Goal: Transaction & Acquisition: Purchase product/service

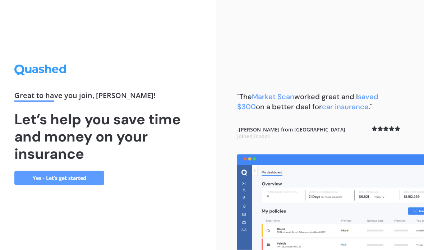
scroll to position [29, 0]
click at [81, 171] on link "Yes - Let’s get started" at bounding box center [59, 178] width 90 height 14
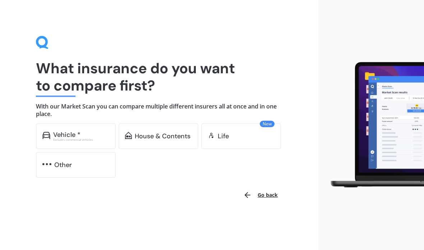
click at [82, 134] on div "Vehicle *" at bounding box center [81, 134] width 56 height 7
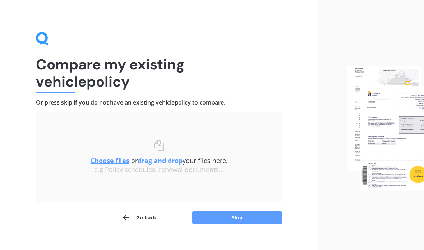
scroll to position [14, 0]
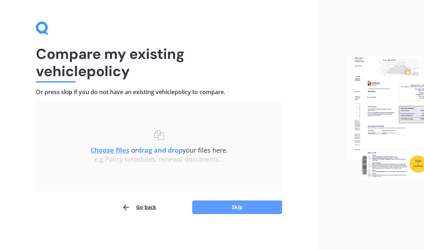
click at [251, 205] on button "Skip" at bounding box center [237, 207] width 90 height 14
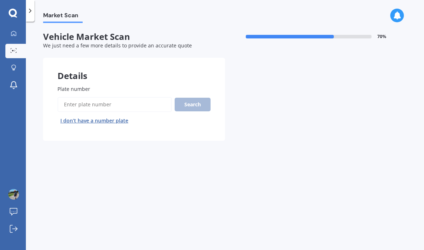
click at [122, 97] on input "Plate number" at bounding box center [114, 104] width 114 height 15
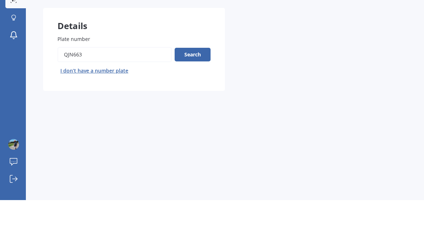
type input "QJN663"
click at [191, 98] on button "Search" at bounding box center [192, 105] width 36 height 14
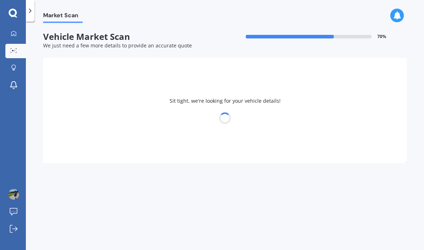
select select "TOYOTA"
select select "AQUA"
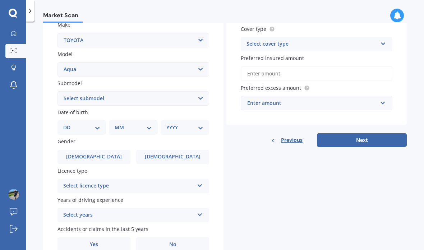
scroll to position [138, 0]
click at [199, 92] on select "Select submodel (All Other) Hatchback Hybrid" at bounding box center [133, 99] width 152 height 14
select select "(ALL OTHER)"
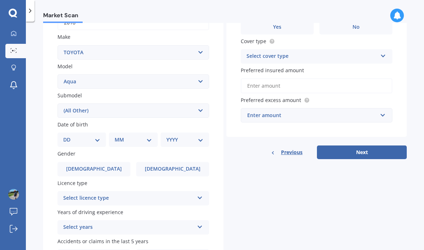
scroll to position [135, 0]
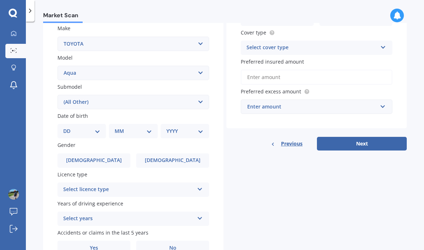
click at [197, 95] on select "Select submodel (All Other) Hatchback Hybrid" at bounding box center [133, 102] width 152 height 14
click at [97, 127] on select "DD 01 02 03 04 05 06 07 08 09 10 11 12 13 14 15 16 17 18 19 20 21 22 23 24 25 2…" at bounding box center [81, 131] width 37 height 8
click at [255, 160] on div "Details Plate number Search I don’t have a number plate Year 2018 Make Select m…" at bounding box center [224, 96] width 363 height 346
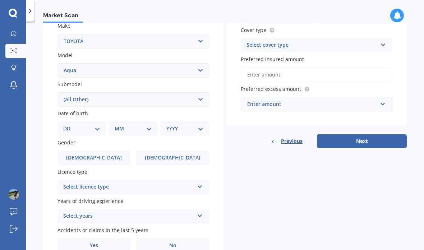
click at [94, 125] on select "DD 01 02 03 04 05 06 07 08 09 10 11 12 13 14 15 16 17 18 19 20 21 22 23 24 25 2…" at bounding box center [81, 129] width 37 height 8
select select "12"
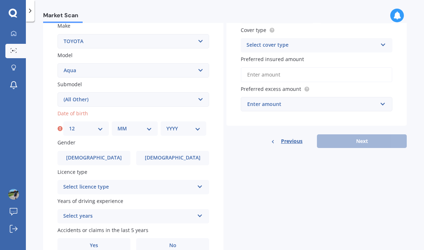
click at [144, 125] on select "MM 01 02 03 04 05 06 07 08 09 10 11 12" at bounding box center [134, 129] width 34 height 8
select select "03"
click at [197, 125] on select "YYYY 2025 2024 2023 2022 2021 2020 2019 2018 2017 2016 2015 2014 2013 2012 2011…" at bounding box center [183, 129] width 34 height 8
select select "1943"
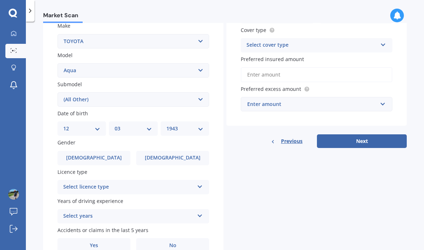
click at [101, 151] on label "Male" at bounding box center [93, 158] width 73 height 14
click at [0, 0] on input "Male" at bounding box center [0, 0] width 0 height 0
click at [199, 183] on icon at bounding box center [200, 185] width 6 height 5
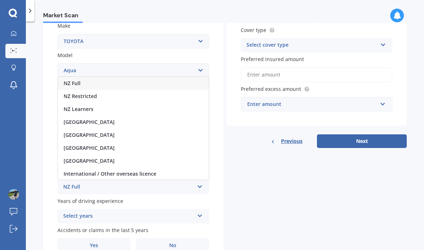
click at [75, 80] on span "NZ Full" at bounding box center [72, 83] width 17 height 7
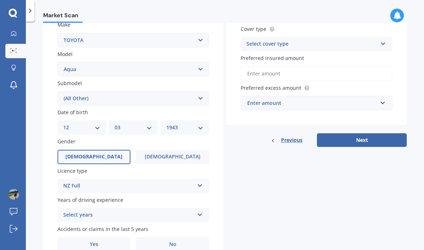
scroll to position [138, 0]
click at [202, 211] on icon at bounding box center [200, 213] width 6 height 5
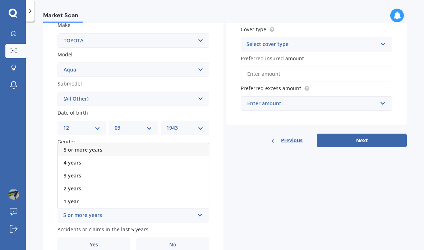
click at [171, 143] on div "5 or more years" at bounding box center [133, 149] width 151 height 13
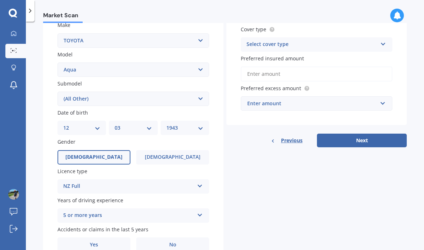
click at [176, 237] on label "No" at bounding box center [172, 244] width 73 height 14
click at [0, 0] on input "No" at bounding box center [0, 0] width 0 height 0
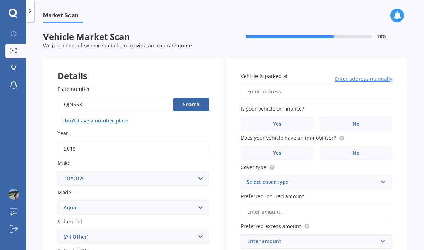
scroll to position [0, 0]
click at [292, 84] on input "Vehicle is parked at" at bounding box center [317, 91] width 152 height 15
type input "75 Baxter Michael Crescent, Cambridge 3434"
click at [364, 117] on label "No" at bounding box center [355, 124] width 73 height 14
click at [0, 0] on input "No" at bounding box center [0, 0] width 0 height 0
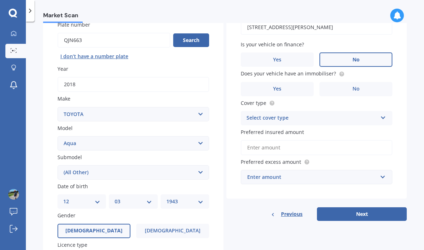
scroll to position [65, 0]
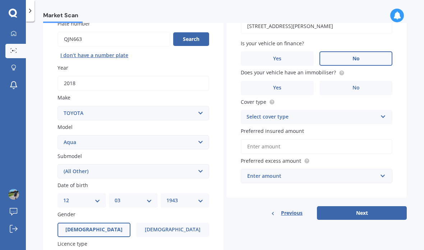
click at [281, 81] on label "Yes" at bounding box center [277, 88] width 73 height 14
click at [0, 0] on input "Yes" at bounding box center [0, 0] width 0 height 0
click at [380, 113] on icon at bounding box center [383, 115] width 6 height 5
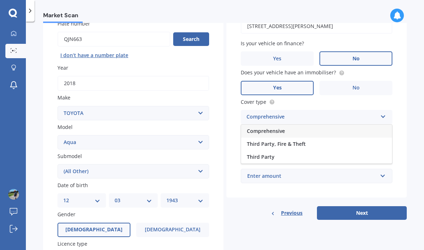
click at [276, 127] on span "Comprehensive" at bounding box center [266, 130] width 38 height 7
click at [279, 139] on input "Preferred insured amount" at bounding box center [317, 146] width 152 height 15
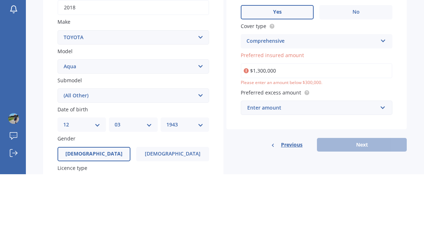
type input "$130,000"
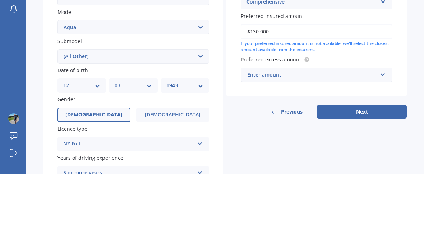
scroll to position [105, 0]
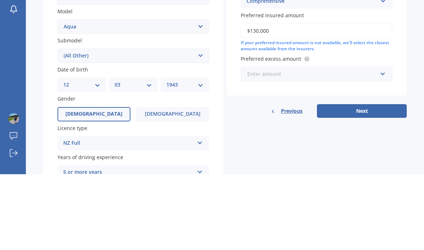
click at [377, 143] on input "text" at bounding box center [313, 150] width 145 height 14
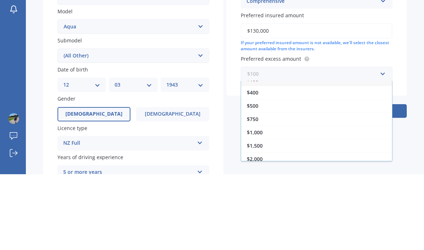
scroll to position [5, 0]
click at [255, 168] on span "$400" at bounding box center [252, 171] width 11 height 7
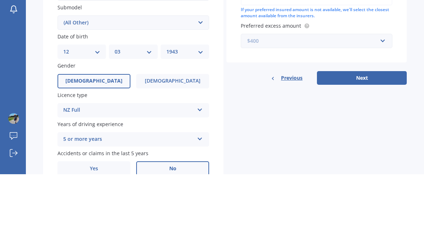
scroll to position [138, 0]
click at [366, 147] on button "Next" at bounding box center [362, 154] width 90 height 14
select select "12"
select select "03"
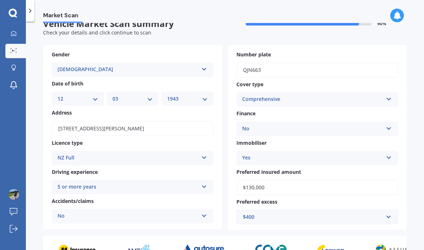
scroll to position [0, 0]
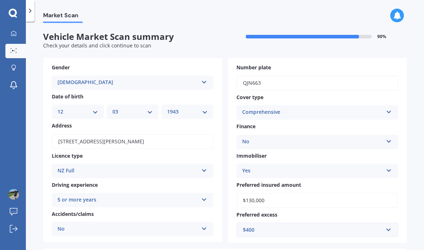
click at [206, 108] on select "YYYY 2025 2024 2023 2022 2021 2020 2019 2018 2017 2016 2015 2014 2013 2012 2011…" at bounding box center [187, 112] width 41 height 8
select select "1942"
click at [327, 193] on input "$130,000" at bounding box center [317, 200] width 162 height 15
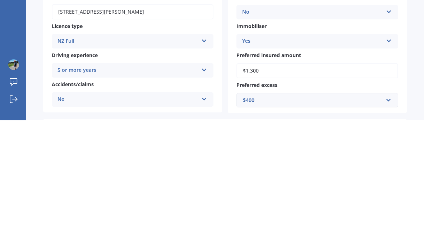
type input "$13,000"
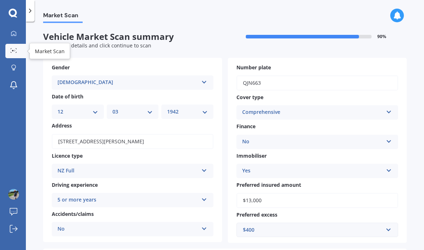
click at [19, 44] on link "Market Scan" at bounding box center [15, 51] width 20 height 14
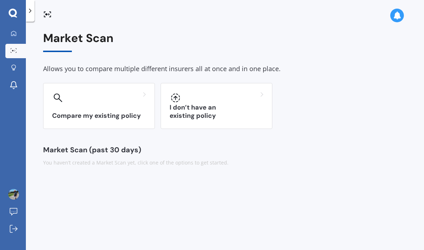
click at [235, 83] on div "I don’t have an existing policy" at bounding box center [216, 106] width 112 height 46
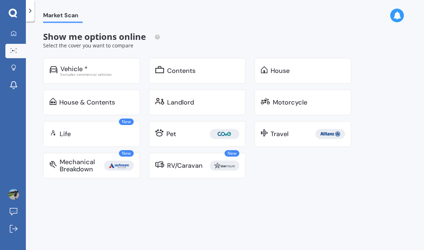
click at [105, 73] on div "Excludes commercial vehicles" at bounding box center [96, 75] width 73 height 4
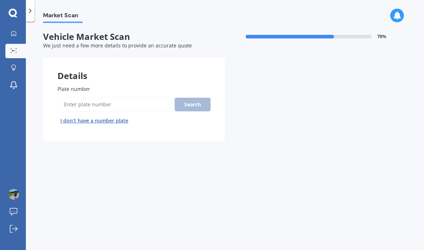
click at [127, 97] on input "Plate number" at bounding box center [114, 104] width 114 height 15
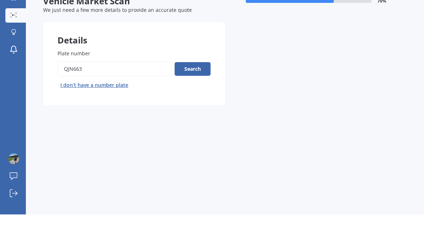
type input "QJN663"
click at [196, 98] on button "Search" at bounding box center [192, 105] width 36 height 14
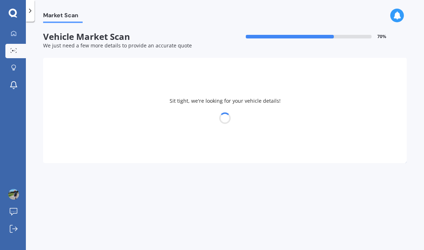
select select "TOYOTA"
select select "AQUA"
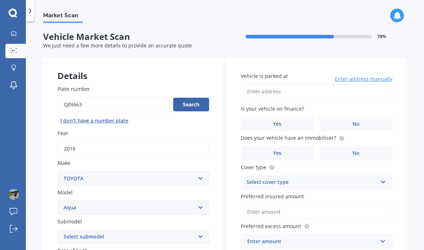
click at [200, 229] on select "Select submodel (All Other) Hatchback Hybrid" at bounding box center [133, 236] width 152 height 14
select select "(ALL OTHER)"
click at [198, 229] on select "Select submodel (All Other) Hatchback Hybrid" at bounding box center [133, 236] width 152 height 14
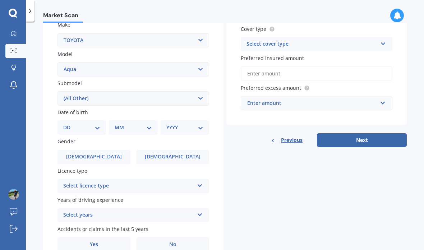
scroll to position [138, 0]
click at [96, 124] on select "DD 01 02 03 04 05 06 07 08 09 10 11 12 13 14 15 16 17 18 19 20 21 22 23 24 25 2…" at bounding box center [81, 128] width 37 height 8
click at [97, 124] on select "DD 01 02 03 04 05 06 07 08 09 10 11 12 13 14 15 16 17 18 19 20 21 22 23 24 25 2…" at bounding box center [81, 128] width 37 height 8
select select "12"
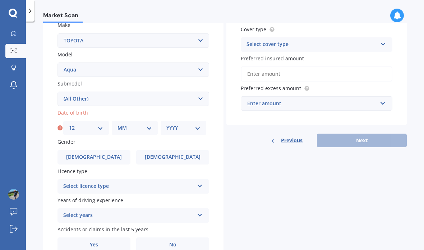
click at [147, 124] on select "MM 01 02 03 04 05 06 07 08 09 10 11 12" at bounding box center [134, 128] width 34 height 8
select select "03"
click at [192, 124] on select "YYYY 2025 2024 2023 2022 2021 2020 2019 2018 2017 2016 2015 2014 2013 2012 2011…" at bounding box center [183, 128] width 34 height 8
select select "1942"
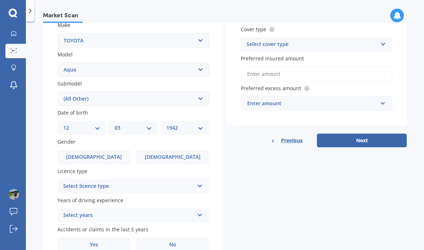
click at [111, 150] on label "Male" at bounding box center [93, 157] width 73 height 14
click at [0, 0] on input "Male" at bounding box center [0, 0] width 0 height 0
click at [194, 179] on div "Select licence type NZ Full NZ Restricted NZ Learners Australia United Kingdom …" at bounding box center [133, 186] width 152 height 14
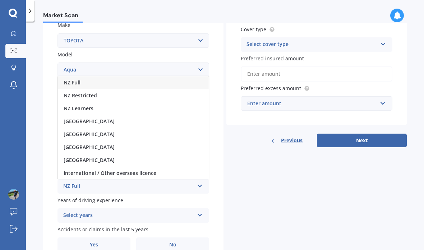
click at [74, 79] on span "NZ Full" at bounding box center [72, 82] width 17 height 7
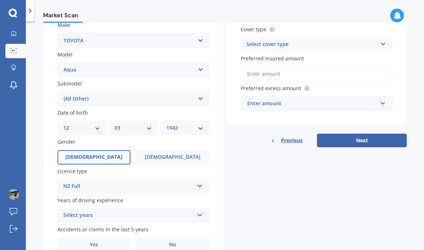
click at [198, 208] on div "Select years 5 or more years 4 years 3 years 2 years 1 year" at bounding box center [133, 215] width 152 height 14
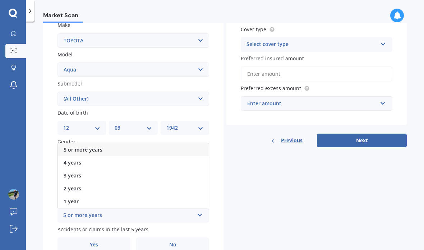
click at [100, 146] on span "5 or more years" at bounding box center [83, 149] width 39 height 7
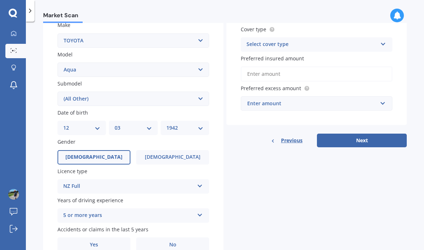
click at [177, 237] on label "No" at bounding box center [172, 244] width 73 height 14
click at [0, 0] on input "No" at bounding box center [0, 0] width 0 height 0
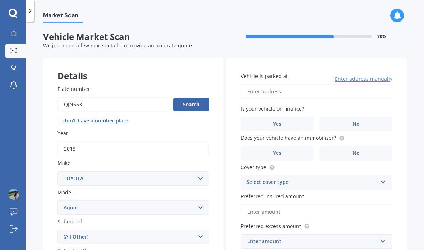
scroll to position [0, 0]
click at [262, 84] on input "Vehicle is parked at" at bounding box center [317, 91] width 152 height 15
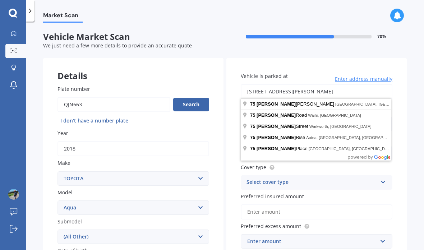
type input "75 Baxter Michael Crescent, Cambridge 3434"
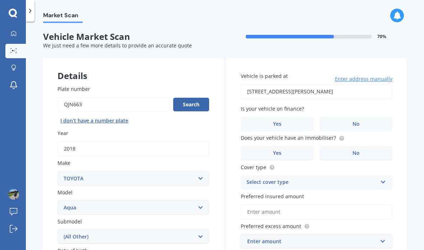
click at [361, 117] on label "No" at bounding box center [355, 124] width 73 height 14
click at [0, 0] on input "No" at bounding box center [0, 0] width 0 height 0
click at [286, 146] on label "Yes" at bounding box center [277, 153] width 73 height 14
click at [0, 0] on input "Yes" at bounding box center [0, 0] width 0 height 0
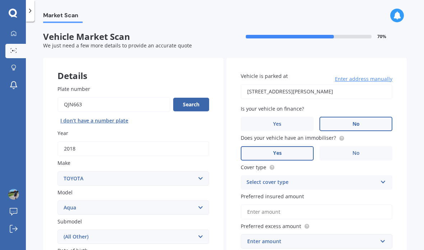
click at [382, 178] on icon at bounding box center [383, 180] width 6 height 5
click at [275, 193] on span "Comprehensive" at bounding box center [266, 196] width 38 height 7
click at [273, 204] on input "Preferred insured amount" at bounding box center [317, 211] width 152 height 15
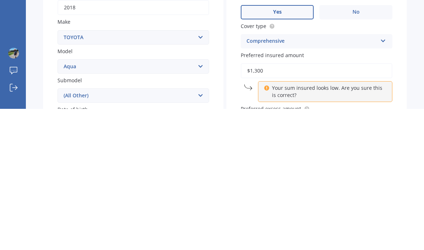
type input "$13,000"
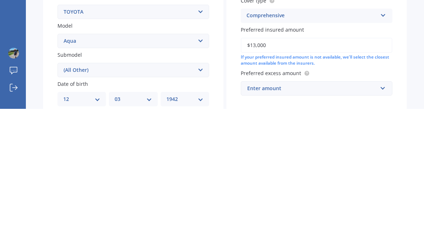
scroll to position [25, 0]
click at [286, 225] on div "Enter amount" at bounding box center [312, 229] width 130 height 8
click at [253, 240] on span "$400" at bounding box center [252, 243] width 11 height 7
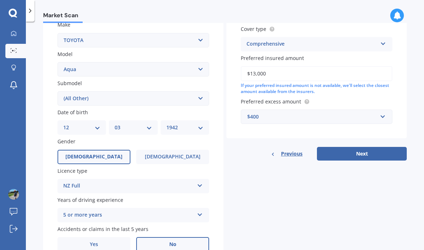
scroll to position [138, 0]
click at [374, 147] on button "Next" at bounding box center [362, 154] width 90 height 14
select select "12"
select select "03"
select select "1942"
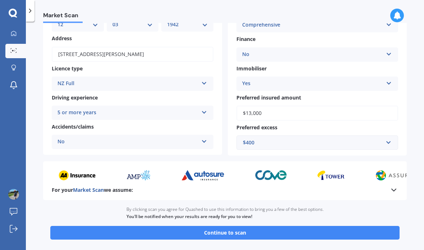
scroll to position [87, 0]
click at [274, 226] on button "Continue to scan" at bounding box center [224, 233] width 349 height 14
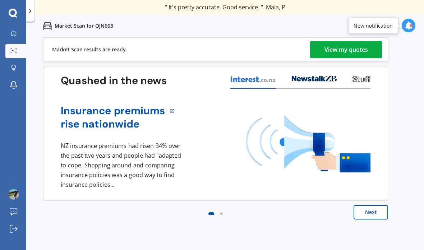
click at [345, 51] on div "View my quotes" at bounding box center [345, 49] width 43 height 17
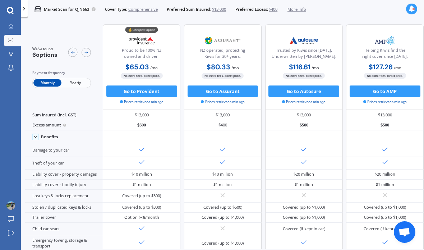
click at [80, 85] on span "Yearly" at bounding box center [75, 83] width 28 height 8
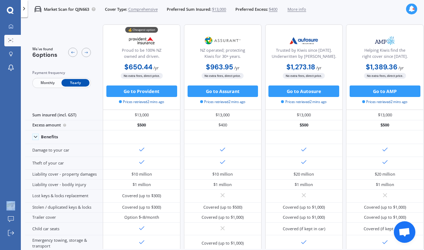
click at [1, 140] on div "My Dashboard Market Scan Explore insurance Notifications Ross Wilson Submit fee…" at bounding box center [10, 135] width 21 height 229
click at [146, 92] on button "Go to Provident" at bounding box center [141, 90] width 71 height 11
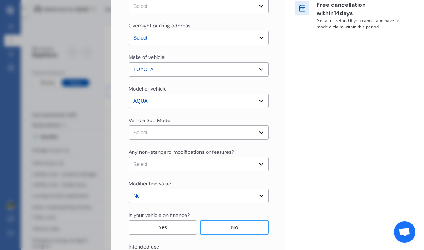
scroll to position [172, 0]
click at [257, 133] on select "Select Aqua NHP10 Hatchback 5dr CVT 1sp 1.5i/45kW Hybrid [IMP]" at bounding box center [199, 132] width 140 height 14
click at [264, 131] on select "Select Aqua NHP10 Hatchback 5dr CVT 1sp 1.5i/45kW Hybrid [IMP]" at bounding box center [199, 132] width 140 height 14
select select "NZVTOYO2018AEFU"
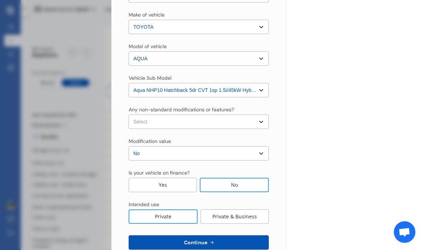
scroll to position [215, 0]
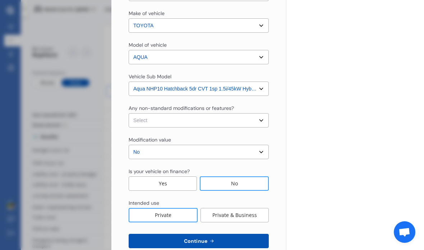
click at [261, 120] on select "Select None Nitrous Oxide System(NOS) Roll Cage Full Racing Harness" at bounding box center [199, 120] width 140 height 14
select select "none"
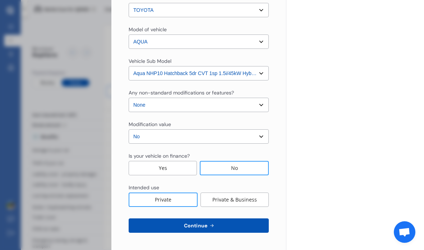
scroll to position [230, 0]
click at [365, 157] on div "Yearly Monthly $650.44 / yr QJN663 Full Agreed value $ 13,000 Policy start date…" at bounding box center [355, 10] width 138 height 480
click at [259, 135] on select "Select No Up to $4000 Up to $6000 Greater than $6000" at bounding box center [199, 136] width 140 height 14
click at [243, 167] on div "No" at bounding box center [234, 168] width 69 height 14
click at [231, 225] on button "Continue" at bounding box center [199, 225] width 140 height 14
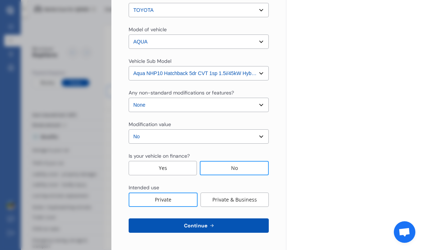
scroll to position [237, 0]
click at [205, 228] on span "Continue" at bounding box center [195, 226] width 26 height 6
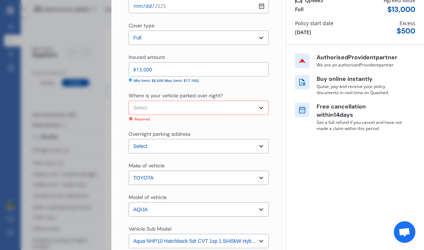
scroll to position [69, 0]
click at [257, 110] on select "Select Garage (fully enclosed) Off Street Parking Other" at bounding box center [199, 108] width 140 height 14
select select "GARAGE"
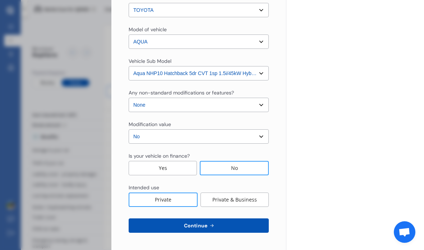
scroll to position [230, 0]
click at [214, 227] on icon at bounding box center [212, 226] width 6 height 6
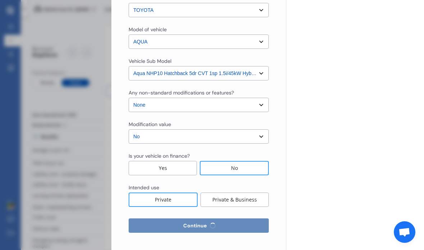
select select "12"
select select "03"
select select "1942"
select select "NZ_FULL"
select select "0"
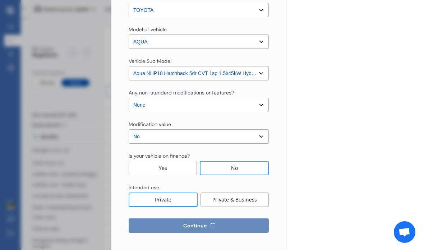
select select "25"
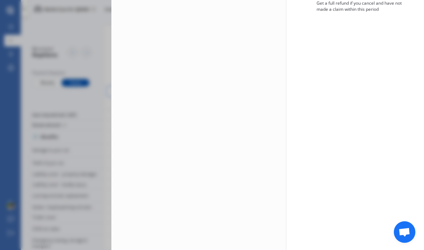
scroll to position [0, 0]
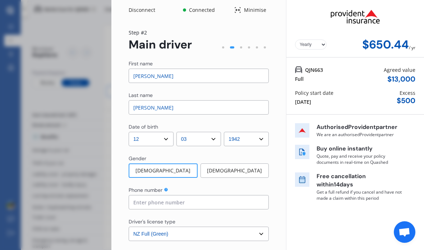
click at [159, 79] on input "Ross" at bounding box center [199, 76] width 140 height 14
type input "R"
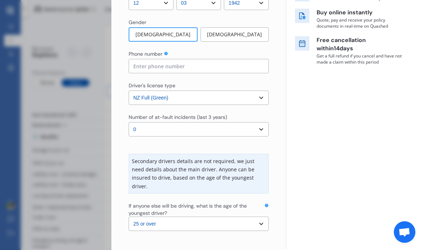
scroll to position [139, 0]
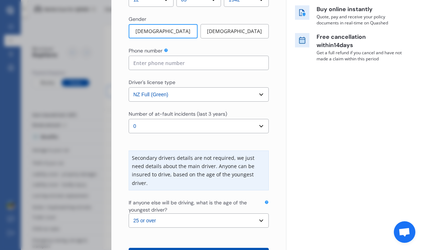
type input "John"
click at [211, 56] on input at bounding box center [199, 63] width 140 height 14
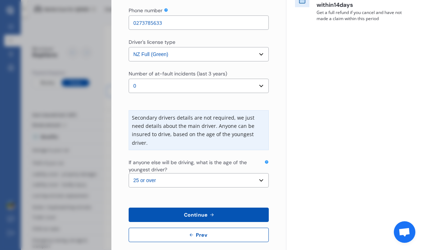
scroll to position [180, 0]
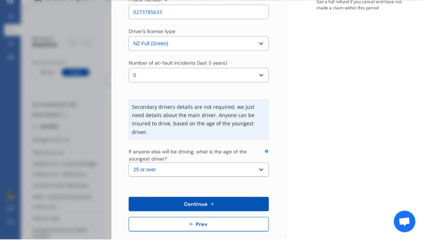
type input "0273785633"
click at [261, 79] on select "Select number of at-fault incidents (last 3 years) 0 1 2 3 4 5 or more" at bounding box center [199, 86] width 140 height 14
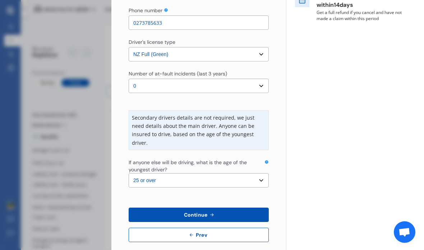
click at [201, 212] on span "Continue" at bounding box center [195, 215] width 26 height 6
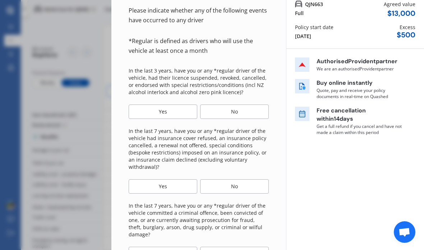
scroll to position [66, 0]
click at [230, 104] on div "No" at bounding box center [234, 111] width 69 height 14
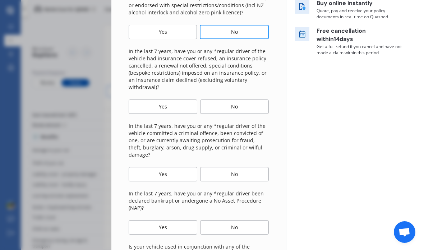
scroll to position [145, 0]
click at [233, 99] on div "No" at bounding box center [234, 106] width 69 height 14
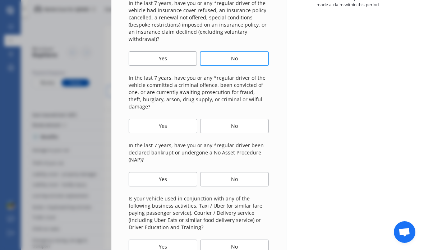
scroll to position [194, 0]
click at [241, 119] on div "No" at bounding box center [234, 126] width 69 height 14
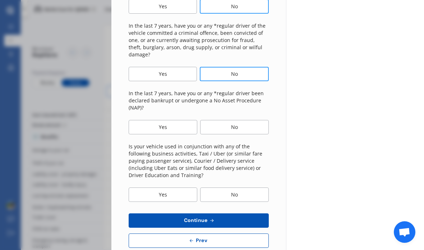
scroll to position [244, 0]
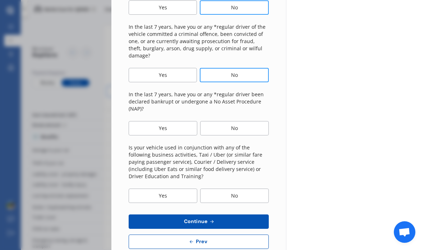
click at [247, 121] on div "No" at bounding box center [234, 128] width 69 height 14
click at [245, 188] on div "No" at bounding box center [234, 195] width 69 height 14
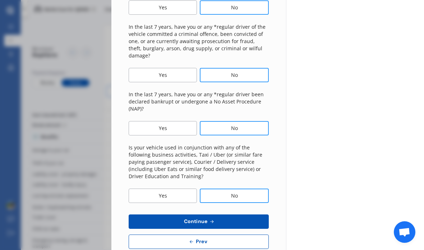
click at [224, 214] on button "Continue" at bounding box center [199, 221] width 140 height 14
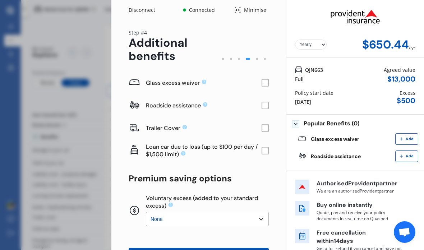
scroll to position [0, 0]
click at [265, 79] on rect at bounding box center [264, 82] width 7 height 7
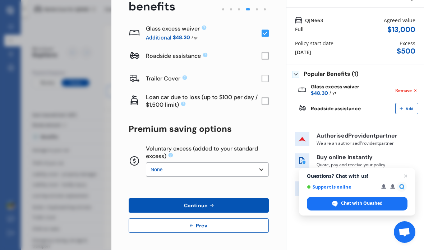
scroll to position [49, 0]
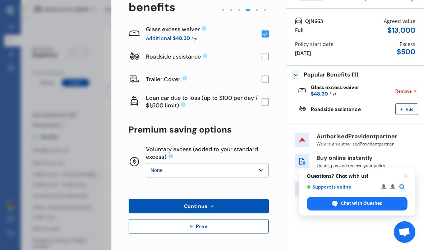
click at [227, 199] on button "Continue" at bounding box center [199, 206] width 140 height 14
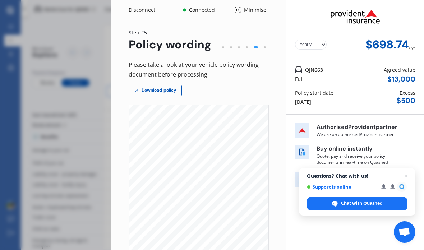
scroll to position [0, 0]
click at [164, 85] on link "Download policy" at bounding box center [155, 90] width 53 height 11
